Goal: Information Seeking & Learning: Learn about a topic

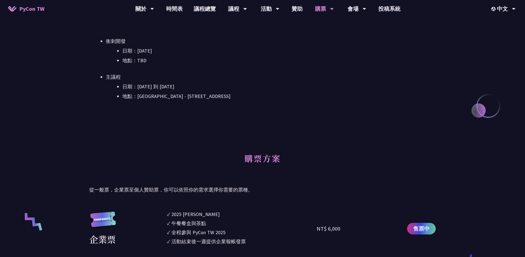
scroll to position [182, 0]
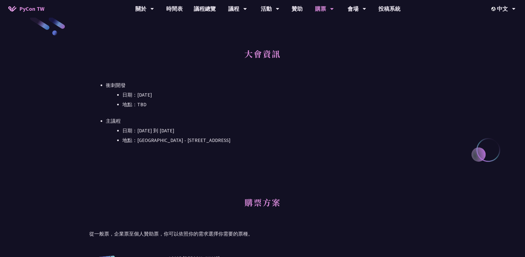
drag, startPoint x: 229, startPoint y: 118, endPoint x: 98, endPoint y: 75, distance: 138.5
click at [91, 74] on div "大會資訊 衝刺開發 日期：[DATE] 地點：TBD 主議程 日期：[DATE] 到 [DATE] 地點：[GEOGRAPHIC_DATA] - ​[STRE…" at bounding box center [262, 103] width 346 height 121
click at [349, 109] on ul "衝刺開發 日期：[DATE] 地點：TBD 主議程 日期：[DATE] 到 [DATE] 地點：[GEOGRAPHIC_DATA] - ​[STREET_AD…" at bounding box center [262, 112] width 346 height 63
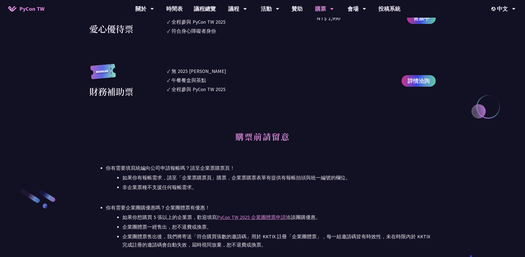
scroll to position [584, 0]
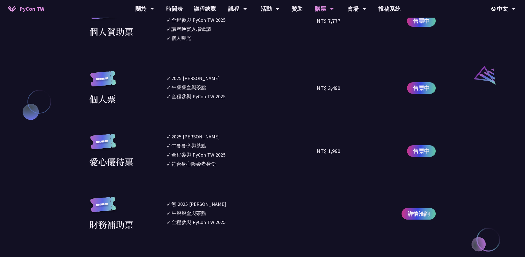
drag, startPoint x: 257, startPoint y: 88, endPoint x: 370, endPoint y: 115, distance: 115.7
click at [321, 107] on section "企業票 ✓ 2025 [PERSON_NAME]✓ 午餐餐盒與茶點 ✓ 全程參與 PyCon TW 2025 ✓ 活動結束後一週提供企業報帳發票 NT$ 6,…" at bounding box center [262, 41] width 346 height 379
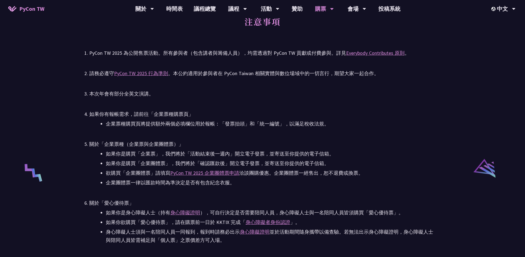
scroll to position [1041, 0]
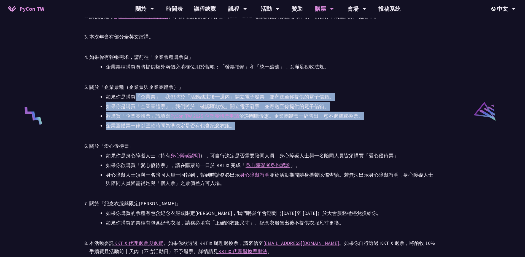
drag, startPoint x: 135, startPoint y: 101, endPoint x: 330, endPoint y: 130, distance: 196.6
click at [330, 130] on ul "PyCon TW 2025 為公開售票活動。所有參與者（包含講者與籌備人員），均需透過對 PyCon TW 貢獻或付費參與。詳見 Everybody Cont…" at bounding box center [262, 164] width 346 height 345
click at [326, 129] on div at bounding box center [326, 129] width 0 height 0
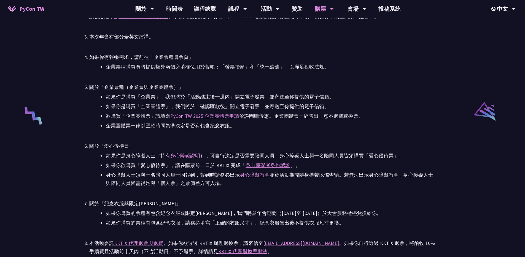
click at [369, 134] on ul "PyCon TW 2025 為公開售票活動。所有參與者（包含講者與籌備人員），均需透過對 PyCon TW 貢獻或付費參與。詳見 Everybody Cont…" at bounding box center [262, 164] width 346 height 345
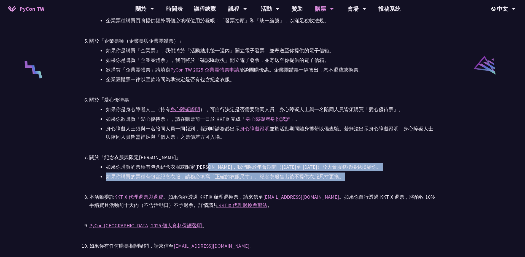
drag, startPoint x: 271, startPoint y: 175, endPoint x: 169, endPoint y: 158, distance: 103.9
click at [179, 160] on ul "PyCon TW 2025 為公開售票活動。所有參與者（包含講者與籌備人員），均需透過對 PyCon TW 貢獻或付費參與。詳見 Everybody Cont…" at bounding box center [262, 118] width 346 height 345
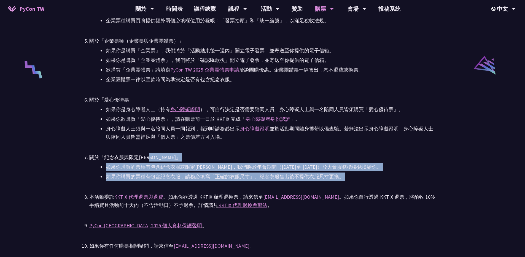
click at [169, 158] on div "關於「紀念衣服與限定[PERSON_NAME]」" at bounding box center [262, 157] width 346 height 8
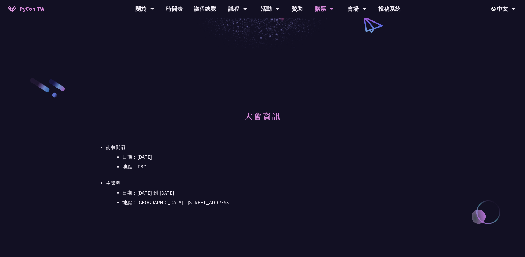
scroll to position [0, 0]
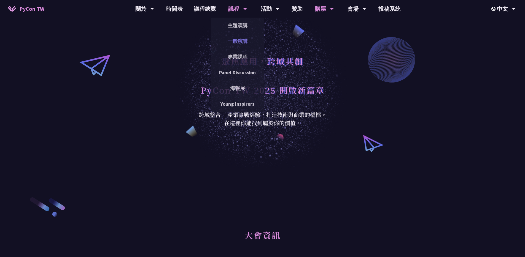
click at [238, 38] on link "一般演講" at bounding box center [237, 41] width 53 height 13
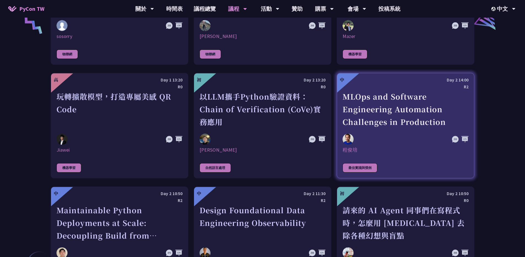
scroll to position [1226, 0]
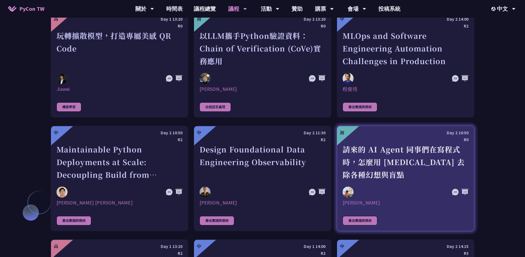
click at [413, 151] on div "請來的 AI Agent 同事們在寫程式時，怎麼用 [MEDICAL_DATA] 去除各種幻想與盲點" at bounding box center [405, 162] width 126 height 38
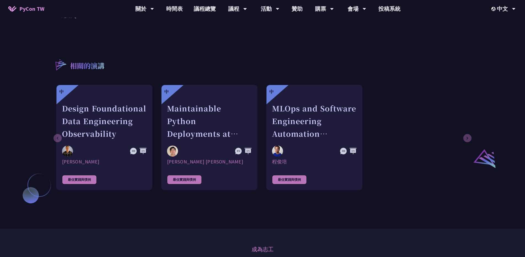
scroll to position [460, 0]
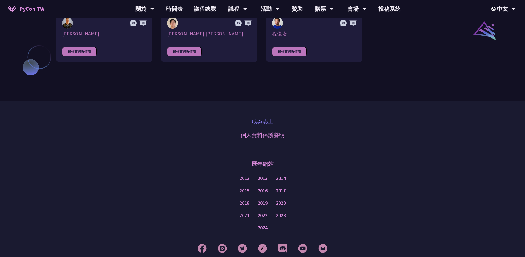
click at [268, 126] on link "成為志工" at bounding box center [263, 121] width 22 height 8
